Goal: Information Seeking & Learning: Learn about a topic

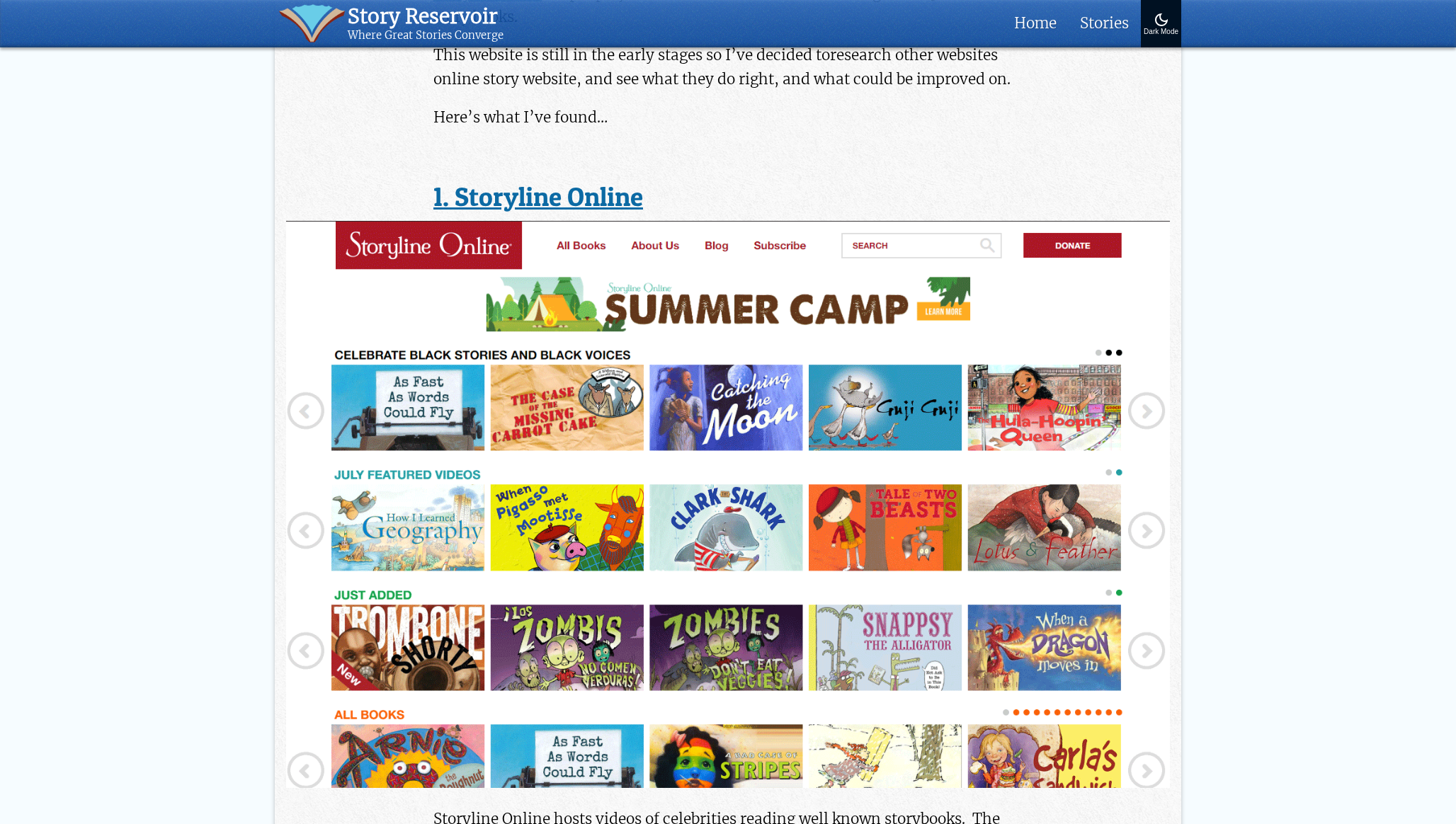
click at [621, 409] on img at bounding box center [728, 505] width 884 height 567
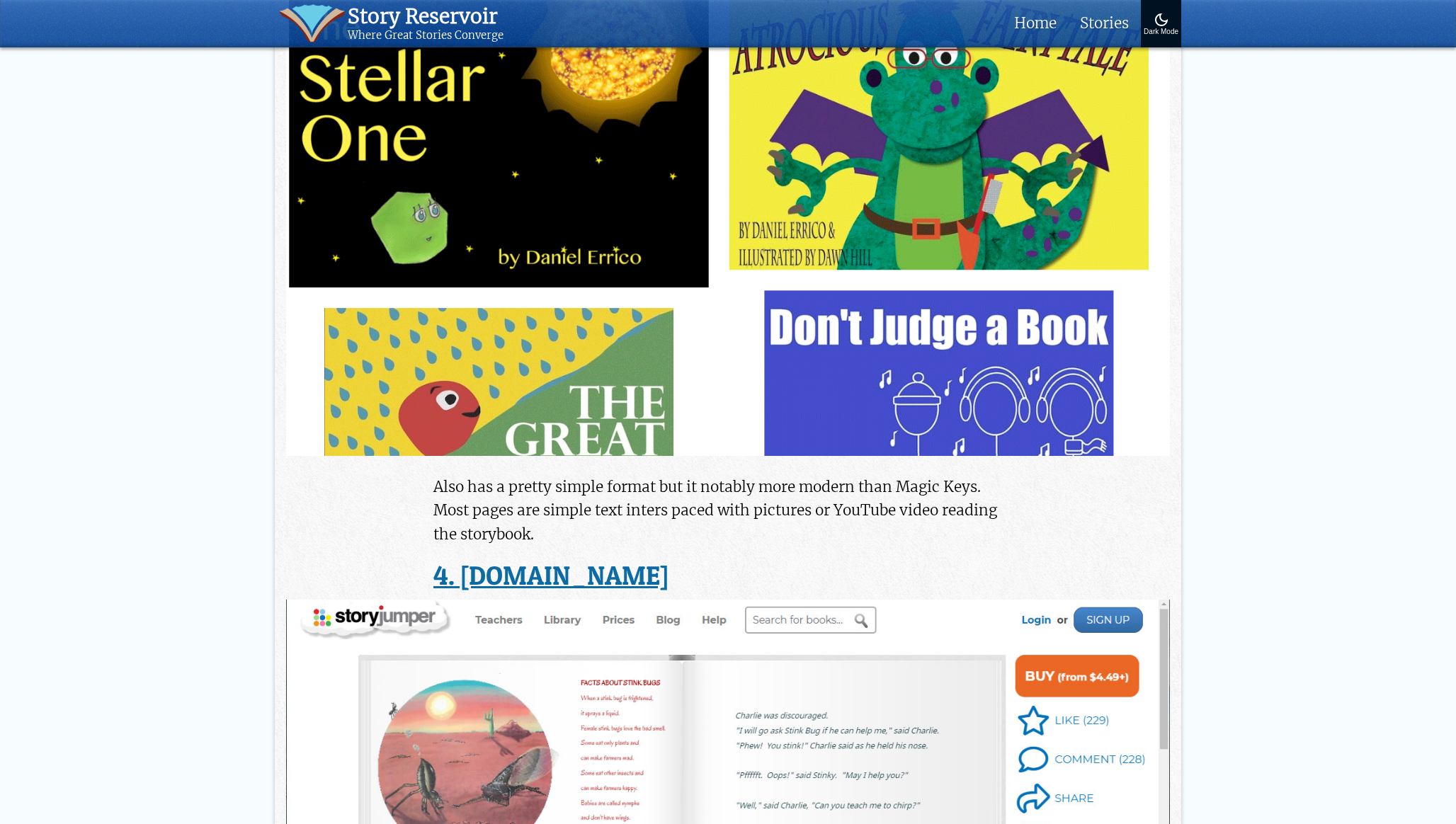
scroll to position [2263, 0]
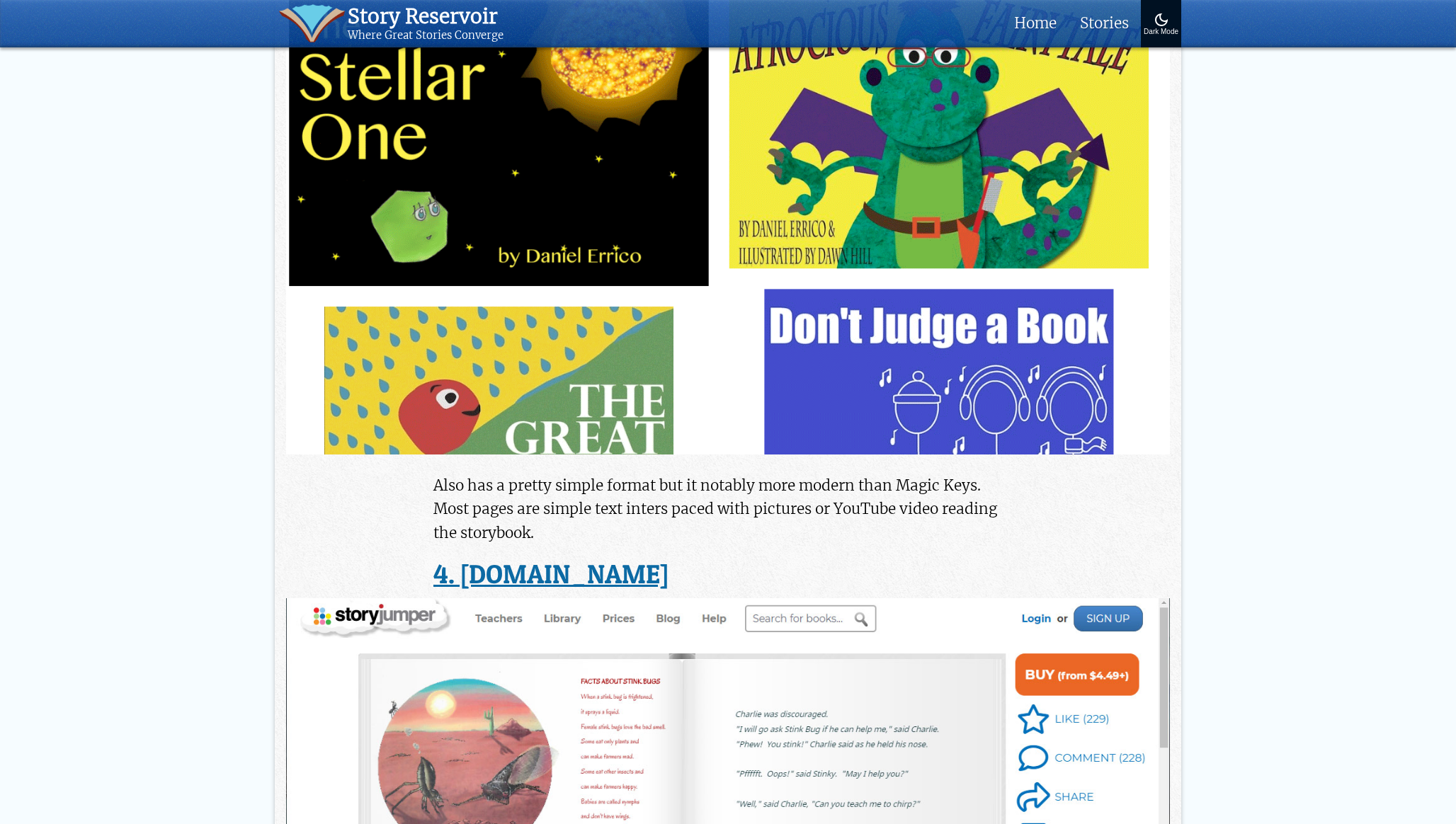
click at [572, 564] on link "4. [DOMAIN_NAME]" at bounding box center [551, 574] width 235 height 24
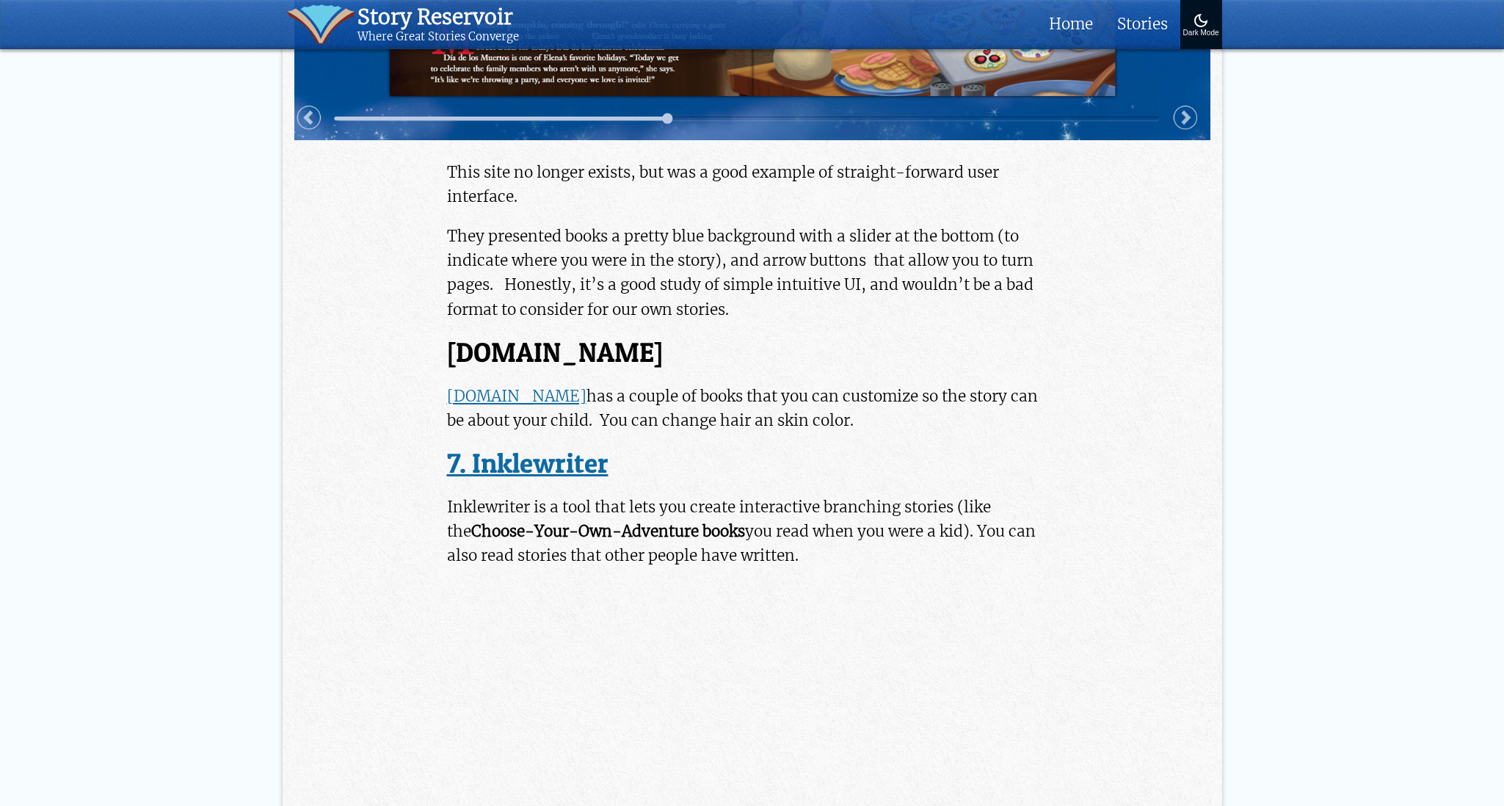
scroll to position [4931, 0]
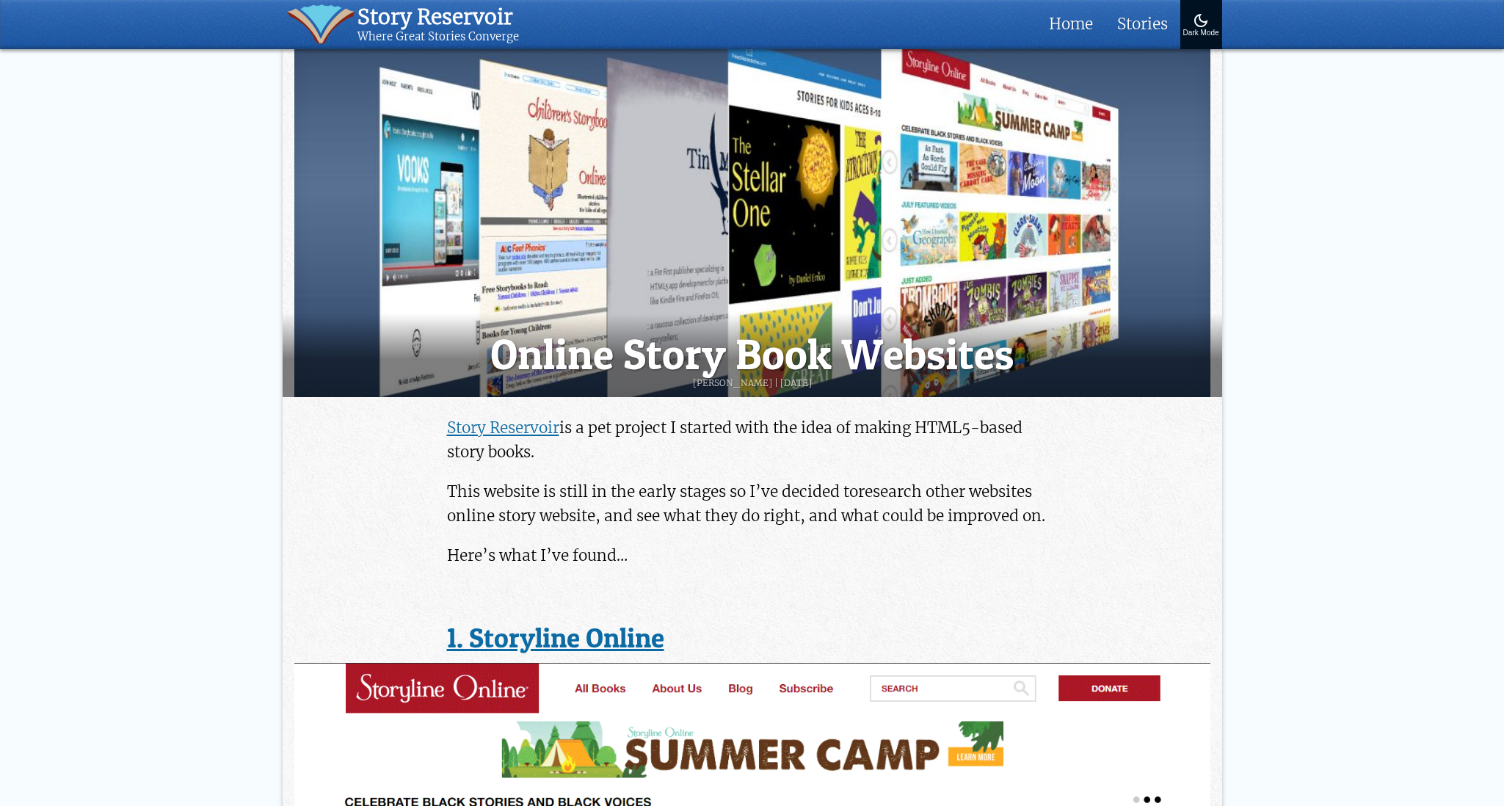
click at [542, 635] on link "1. Storyline Online" at bounding box center [555, 637] width 217 height 25
